Goal: Transaction & Acquisition: Obtain resource

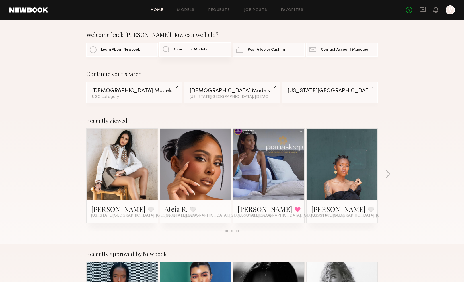
click at [176, 50] on span "Search For Models" at bounding box center [190, 50] width 33 height 4
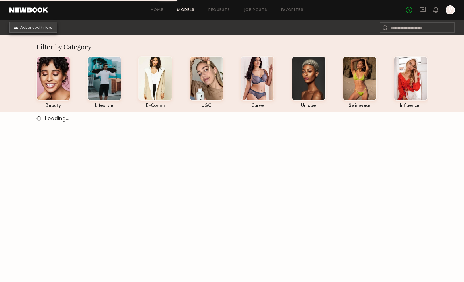
click at [46, 30] on span "Advanced Filters" at bounding box center [36, 28] width 32 height 4
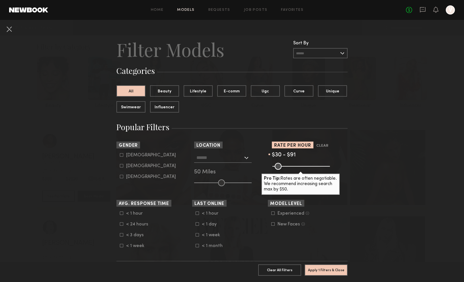
drag, startPoint x: 324, startPoint y: 165, endPoint x: 282, endPoint y: 168, distance: 42.8
type input "**"
click at [282, 168] on input "range" at bounding box center [300, 166] width 57 height 7
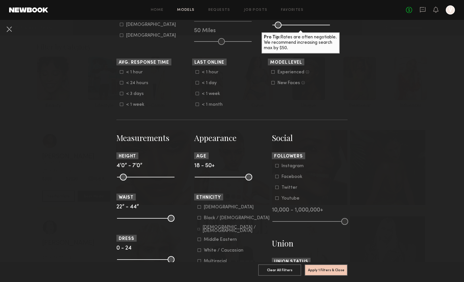
scroll to position [222, 0]
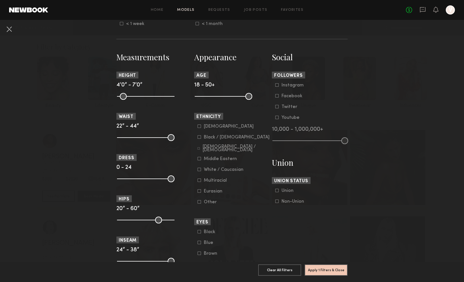
click at [212, 137] on div "Black / [DEMOGRAPHIC_DATA]" at bounding box center [237, 137] width 66 height 3
click at [214, 148] on div "[DEMOGRAPHIC_DATA] / [DEMOGRAPHIC_DATA]" at bounding box center [235, 148] width 67 height 7
click at [215, 158] on div "Middle Eastern" at bounding box center [220, 158] width 33 height 3
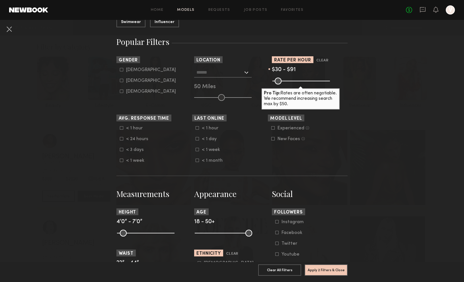
scroll to position [86, 0]
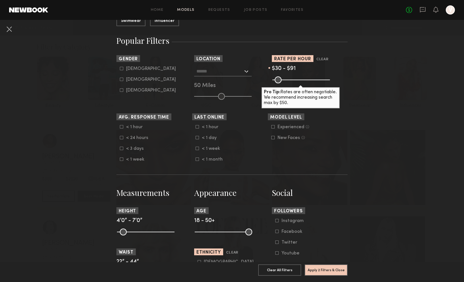
click at [245, 73] on div at bounding box center [222, 71] width 57 height 10
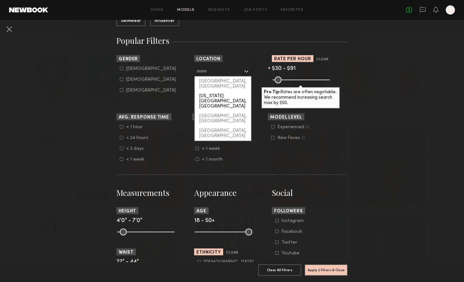
click at [237, 92] on div "[US_STATE][GEOGRAPHIC_DATA], [GEOGRAPHIC_DATA]" at bounding box center [223, 101] width 56 height 20
type input "**********"
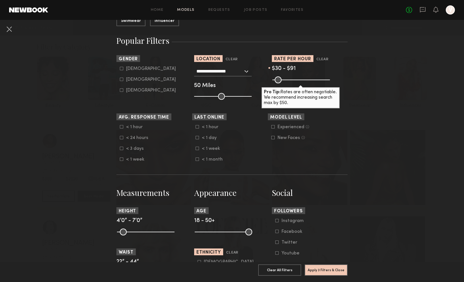
scroll to position [0, 0]
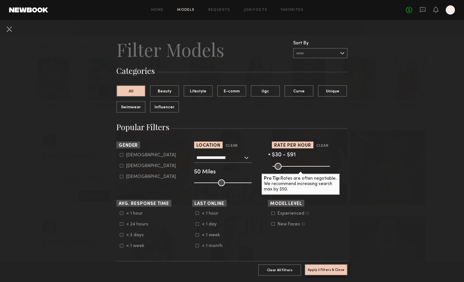
click at [320, 268] on button "Apply 3 Filters & Close" at bounding box center [325, 269] width 43 height 11
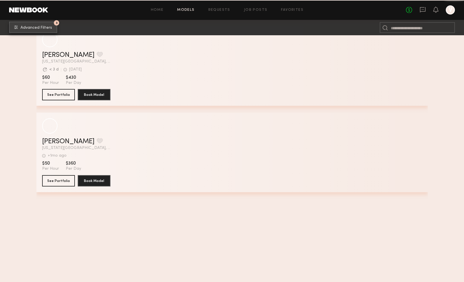
scroll to position [2496, 0]
